Goal: Information Seeking & Learning: Learn about a topic

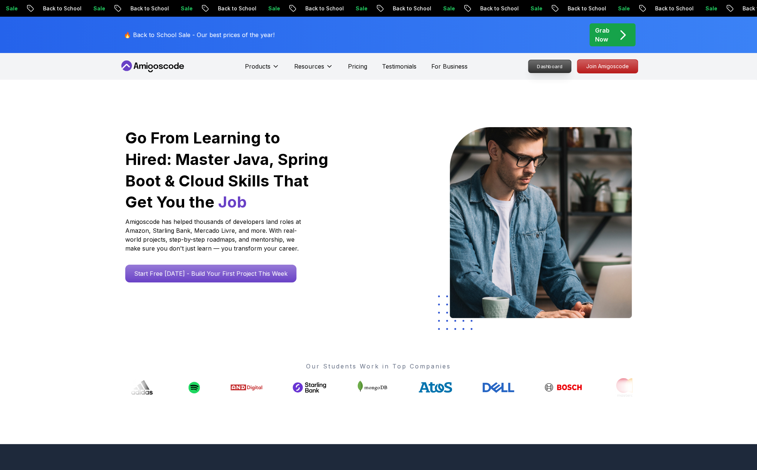
click at [536, 70] on p "Dashboard" at bounding box center [549, 66] width 43 height 13
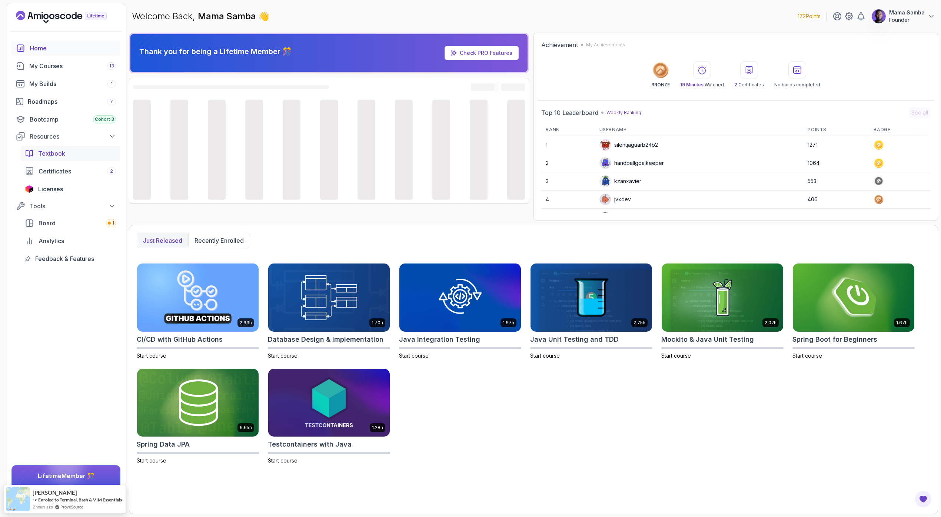
click at [58, 156] on span "Textbook" at bounding box center [51, 153] width 27 height 9
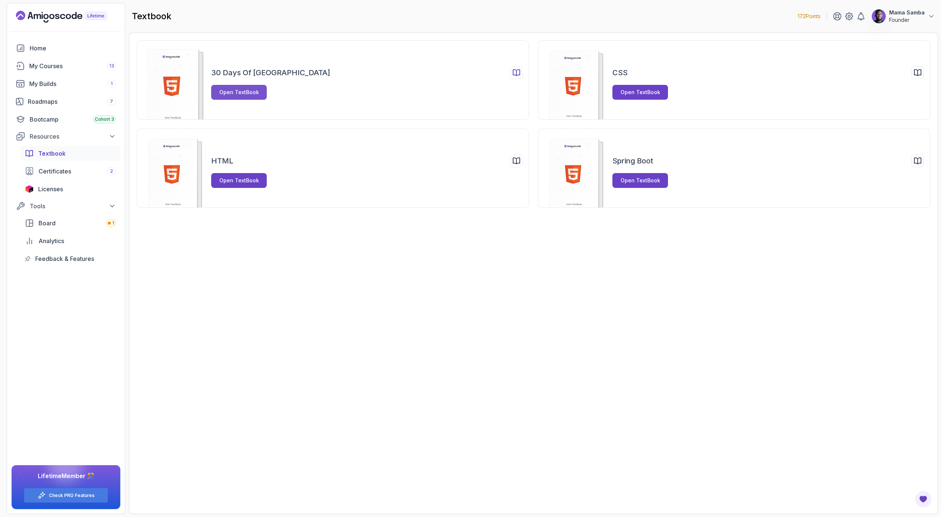
click at [248, 94] on div "Open TextBook" at bounding box center [239, 92] width 40 height 7
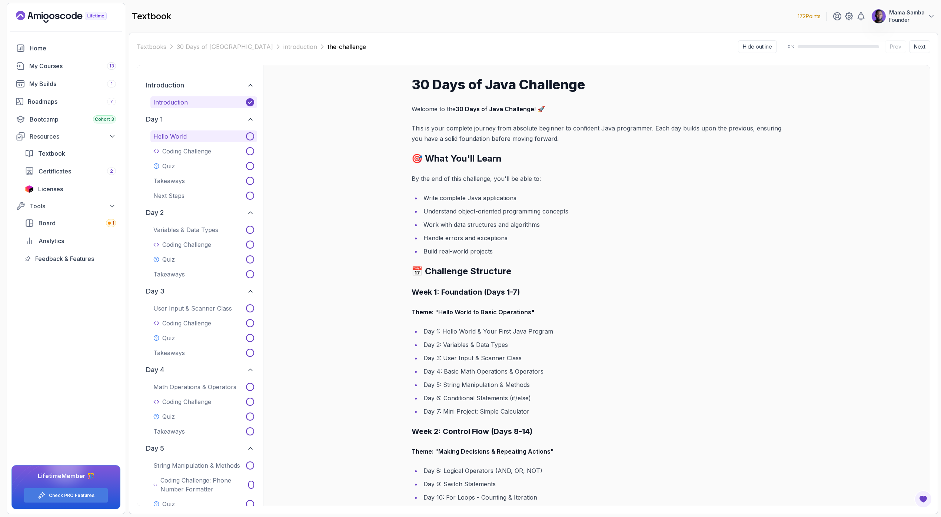
click at [176, 136] on p "Hello World" at bounding box center [169, 136] width 33 height 9
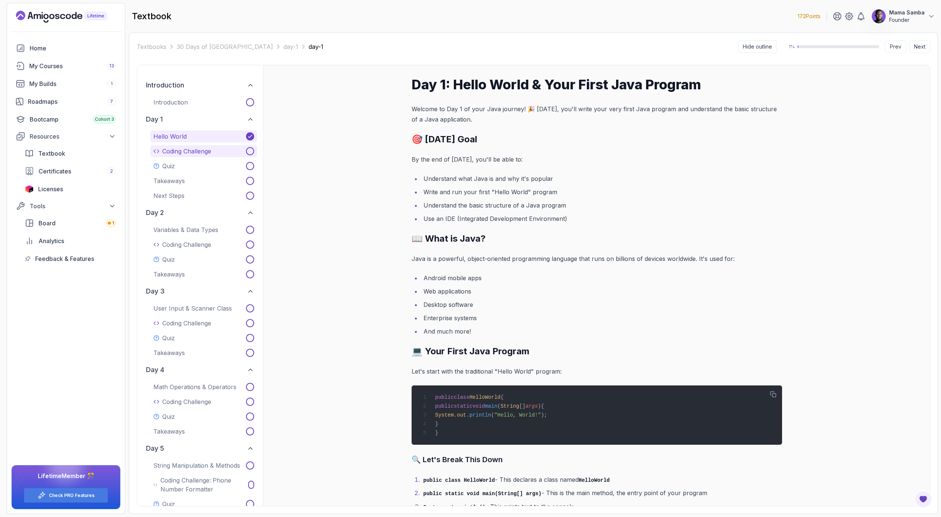
click at [180, 152] on p "Coding Challenge" at bounding box center [186, 151] width 49 height 9
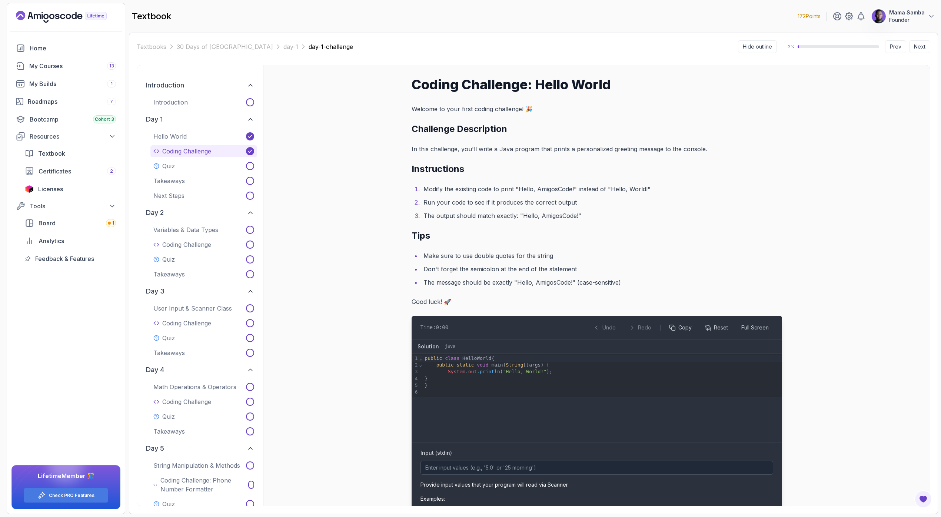
scroll to position [109, 0]
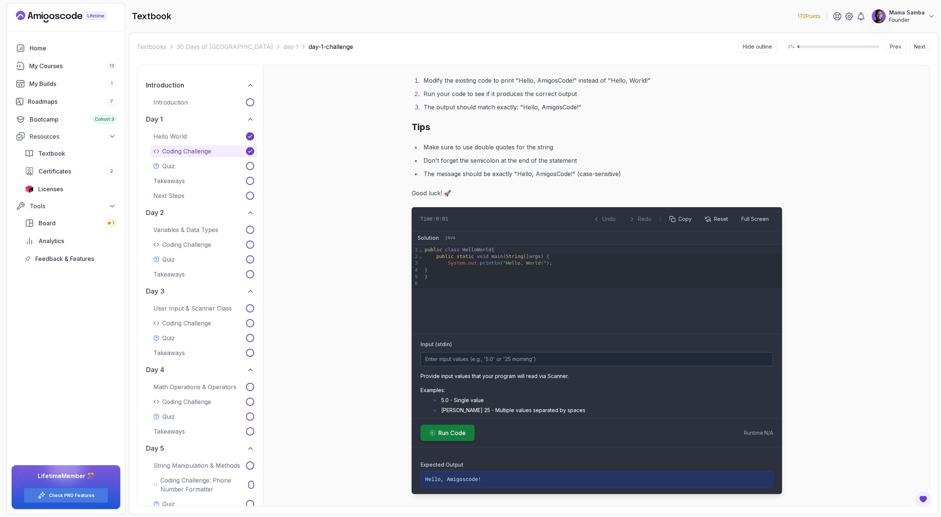
click at [456, 432] on span "Run Code" at bounding box center [451, 432] width 27 height 9
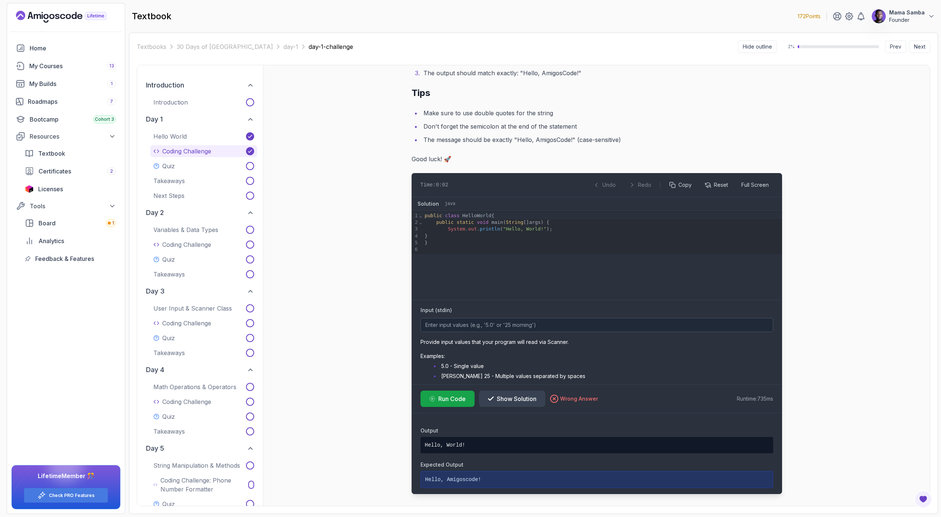
scroll to position [0, 0]
